Goal: Find specific page/section: Find specific page/section

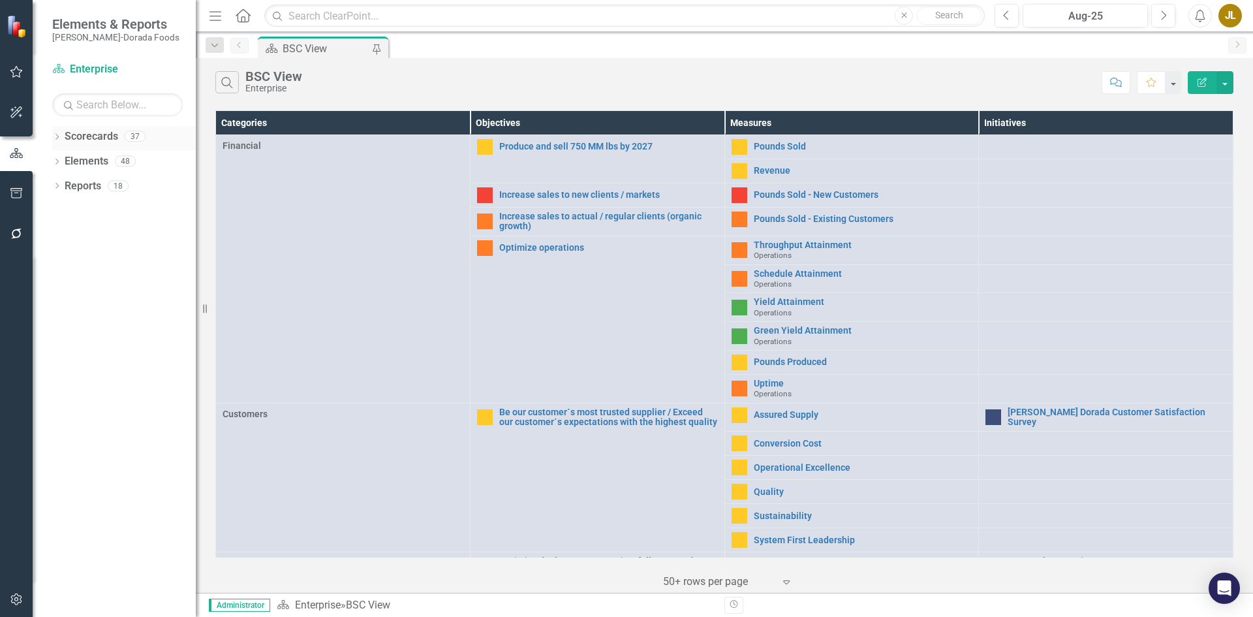
click at [59, 135] on icon "Dropdown" at bounding box center [56, 137] width 9 height 7
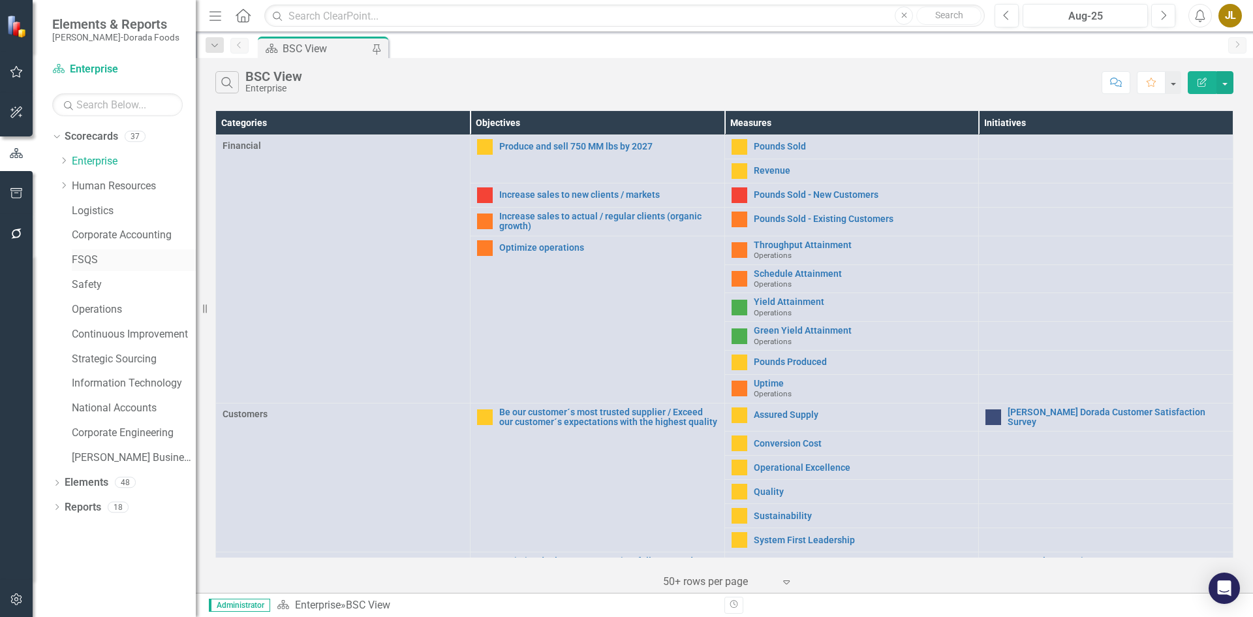
click at [84, 258] on link "FSQS" at bounding box center [134, 260] width 124 height 15
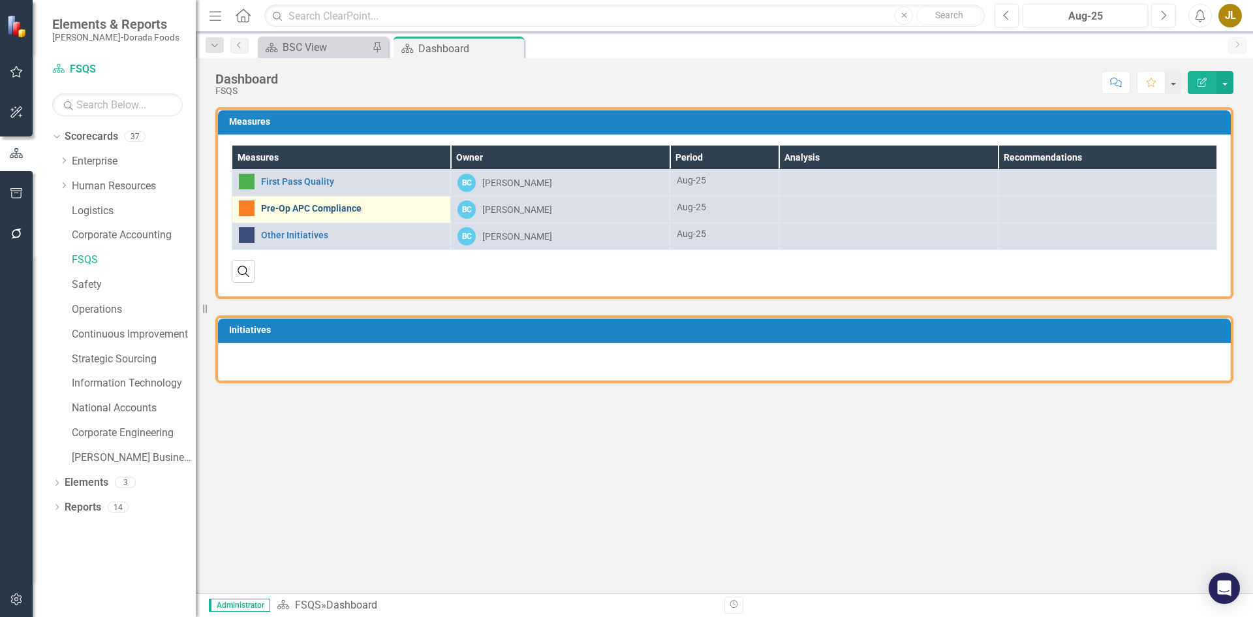
click at [313, 210] on link "Pre-Op APC Compliance" at bounding box center [352, 209] width 183 height 10
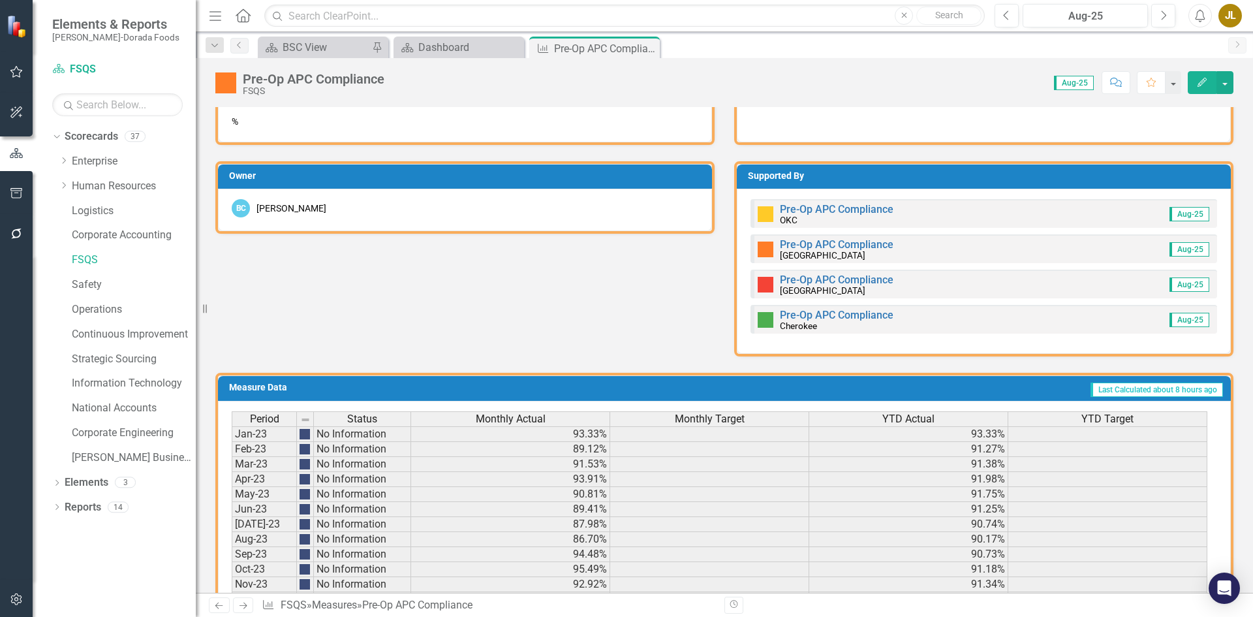
scroll to position [587, 0]
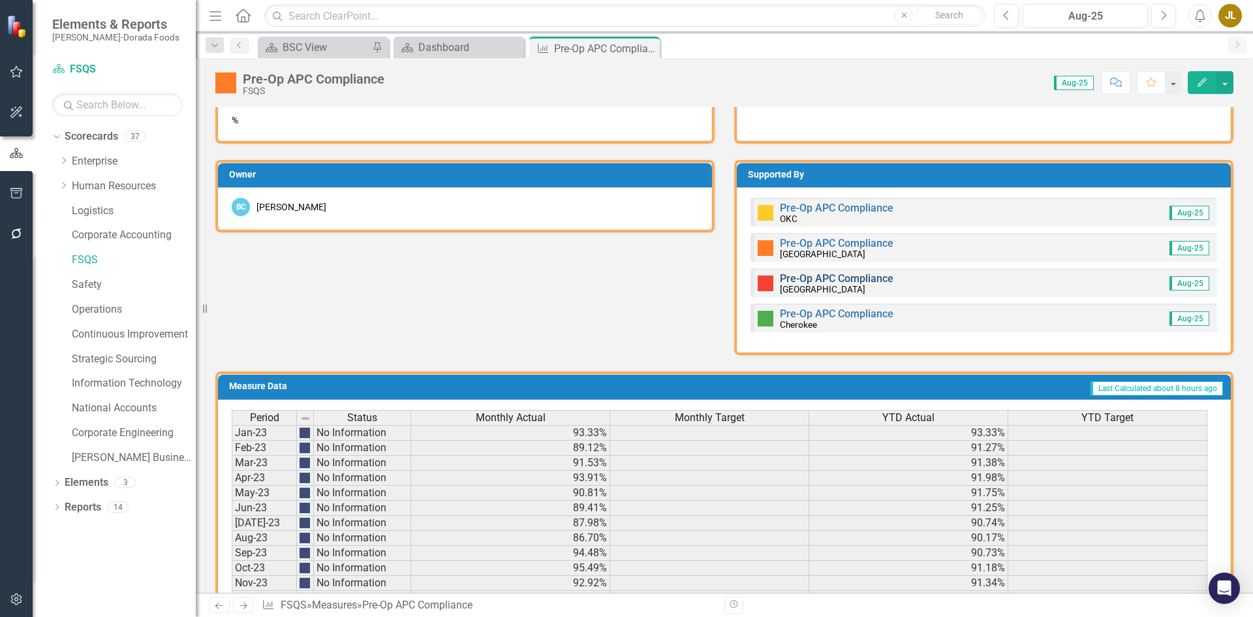
click at [797, 280] on link "Pre-Op APC Compliance" at bounding box center [837, 278] width 114 height 12
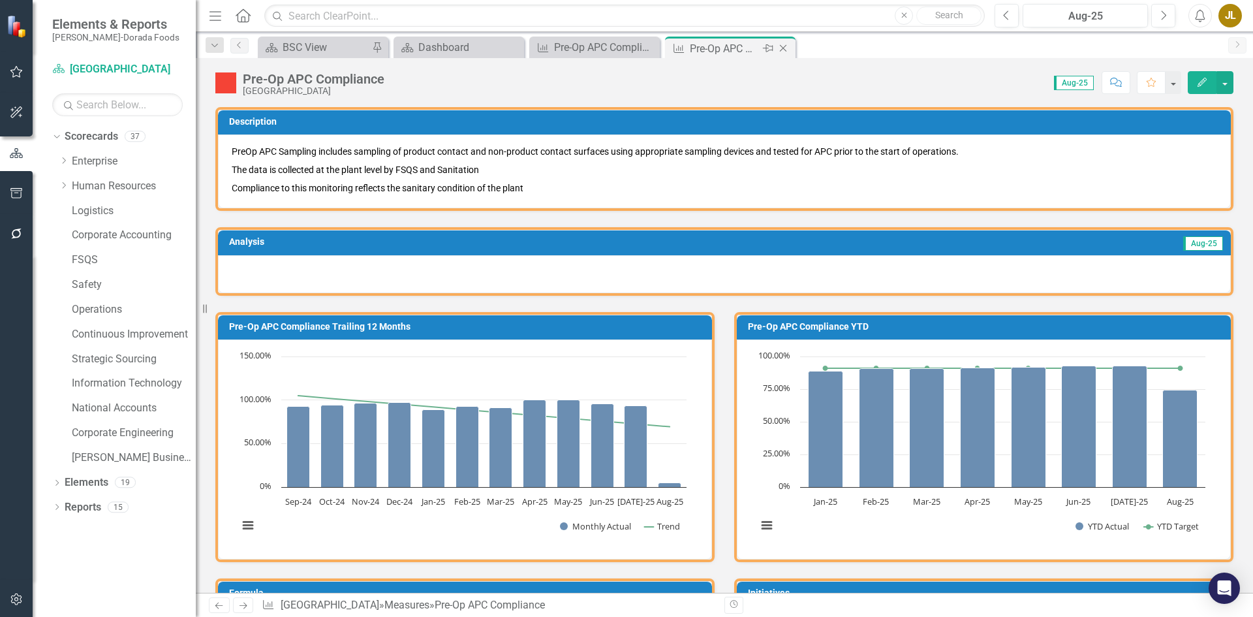
click at [785, 46] on icon "Close" at bounding box center [783, 48] width 13 height 10
